Goal: Navigation & Orientation: Find specific page/section

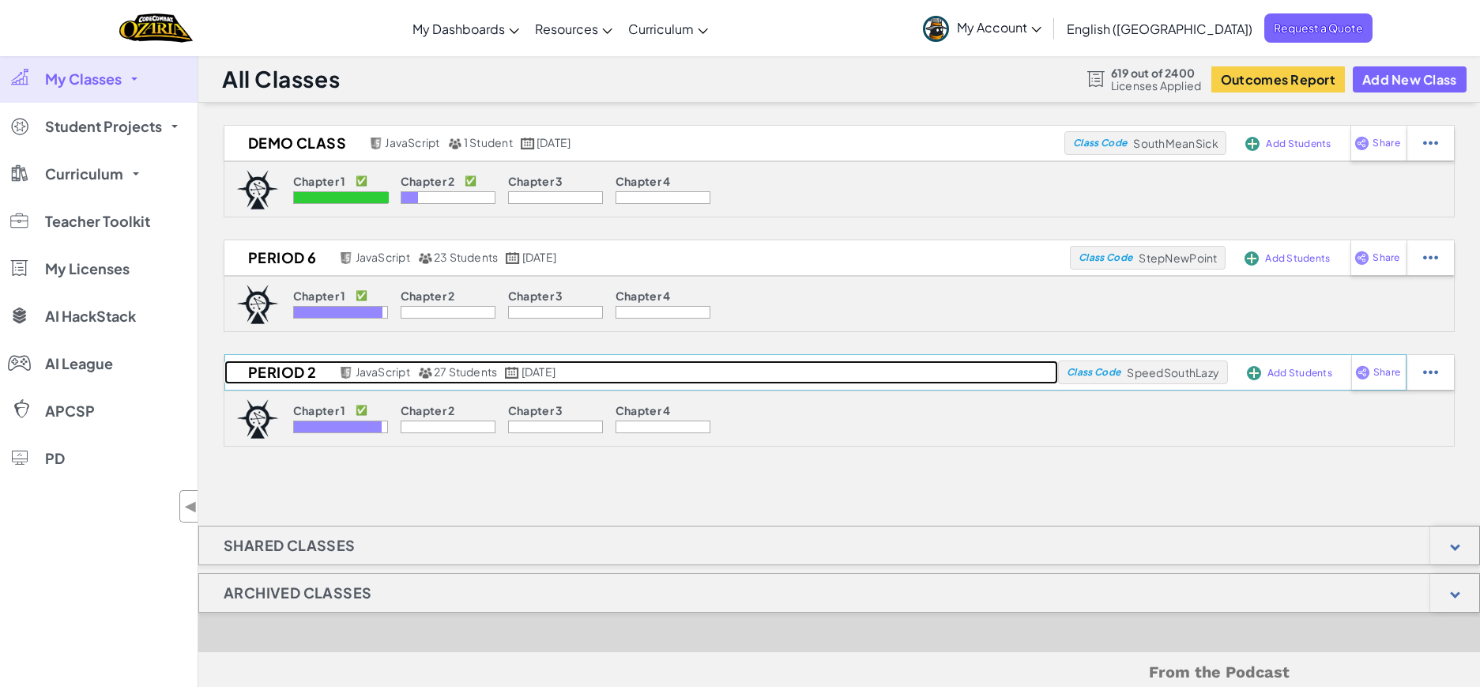
click at [645, 379] on link "Period 2 JavaScript 27 Students [DATE]" at bounding box center [641, 372] width 834 height 24
